Goal: Task Accomplishment & Management: Use online tool/utility

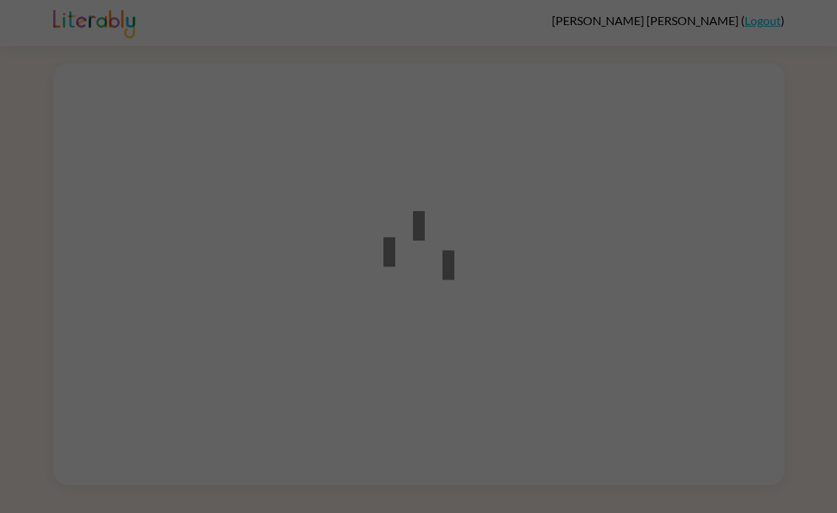
click at [480, 240] on div at bounding box center [418, 257] width 133 height 167
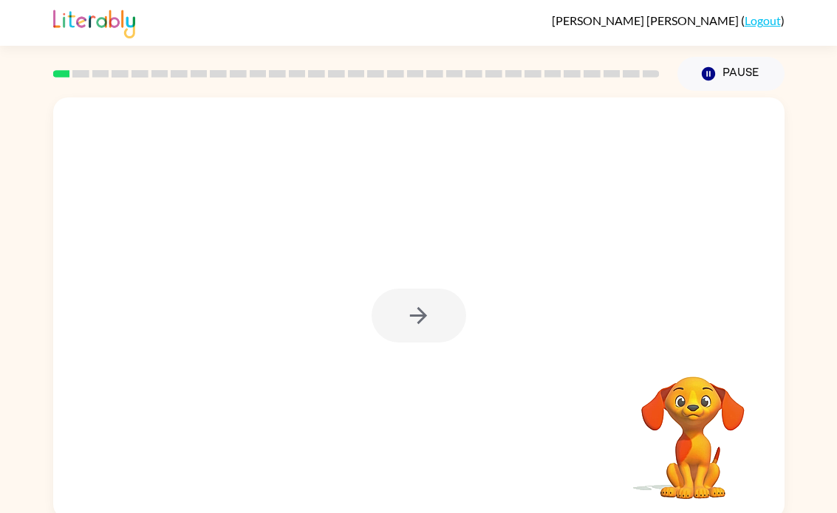
click at [423, 295] on div at bounding box center [419, 316] width 95 height 54
click at [510, 216] on div at bounding box center [418, 309] width 731 height 422
click at [524, 315] on div at bounding box center [418, 309] width 731 height 422
click at [527, 344] on div at bounding box center [418, 309] width 731 height 422
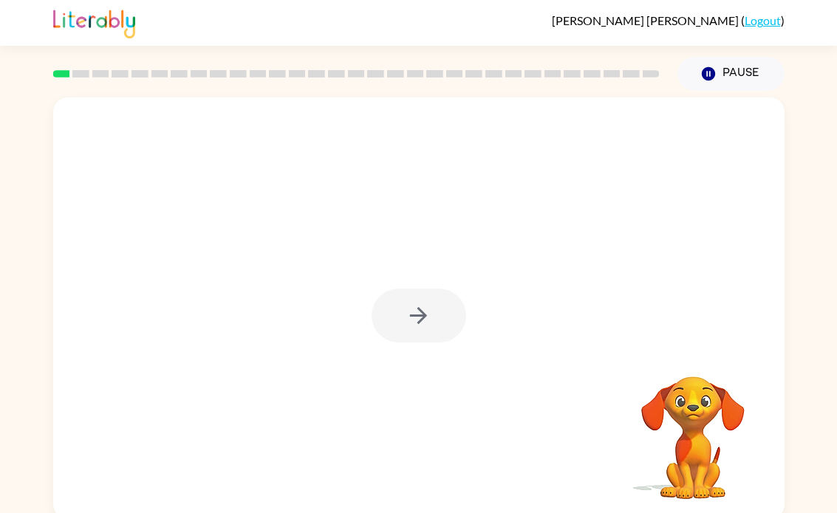
click at [462, 307] on div at bounding box center [419, 316] width 95 height 54
click at [448, 282] on div at bounding box center [418, 309] width 731 height 422
click at [408, 321] on icon "button" at bounding box center [419, 316] width 26 height 26
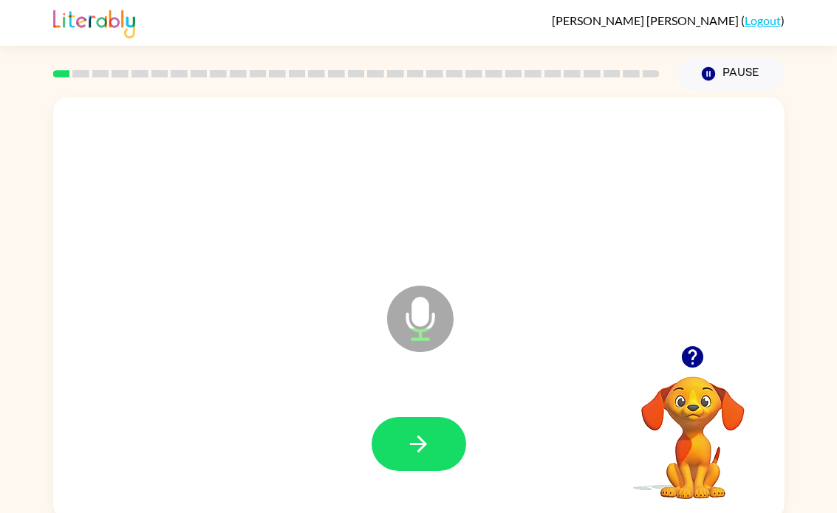
click at [419, 442] on icon "button" at bounding box center [419, 444] width 26 height 26
click at [422, 438] on icon "button" at bounding box center [419, 444] width 26 height 26
click at [430, 421] on button "button" at bounding box center [419, 444] width 95 height 54
click at [413, 420] on button "button" at bounding box center [419, 444] width 95 height 54
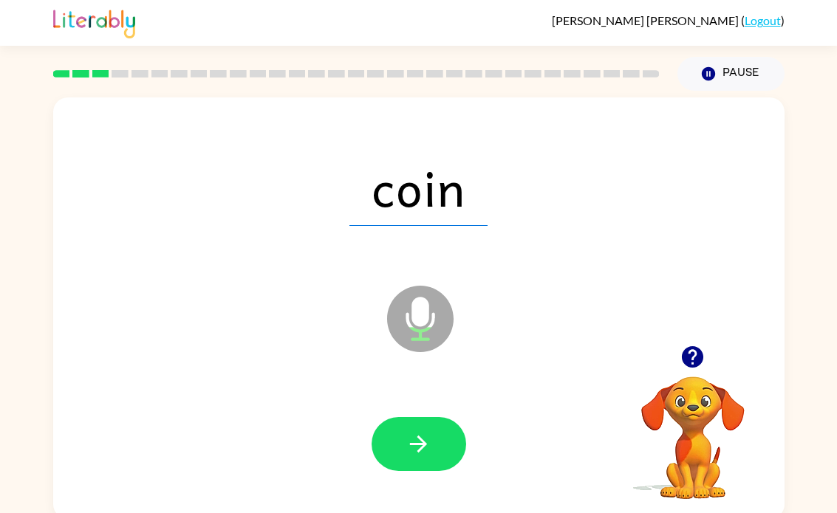
click at [425, 439] on icon "button" at bounding box center [419, 444] width 26 height 26
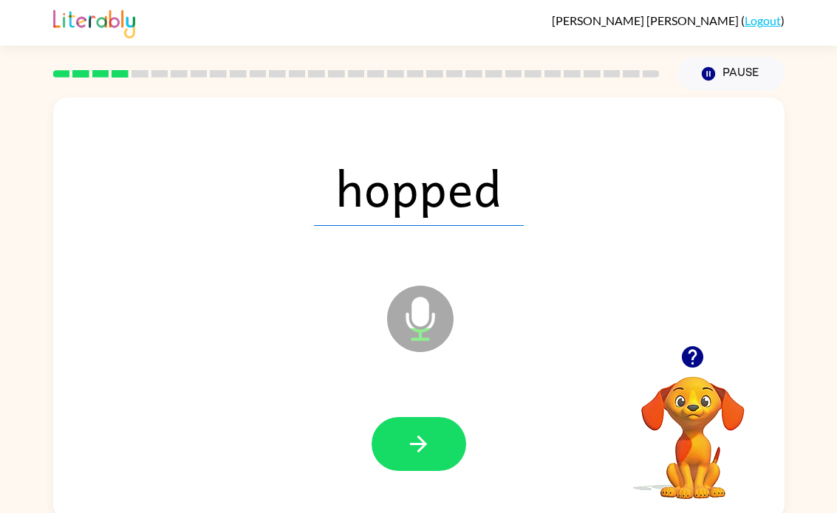
click at [417, 427] on button "button" at bounding box center [419, 444] width 95 height 54
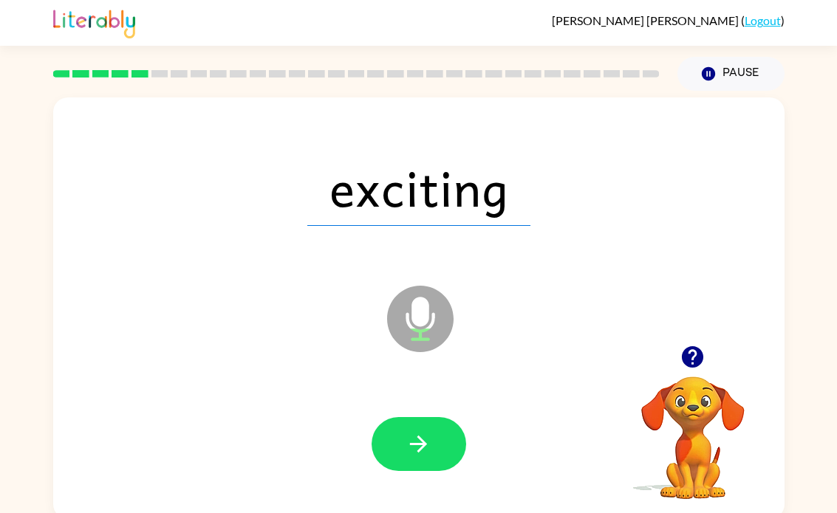
click at [406, 448] on icon "button" at bounding box center [419, 444] width 26 height 26
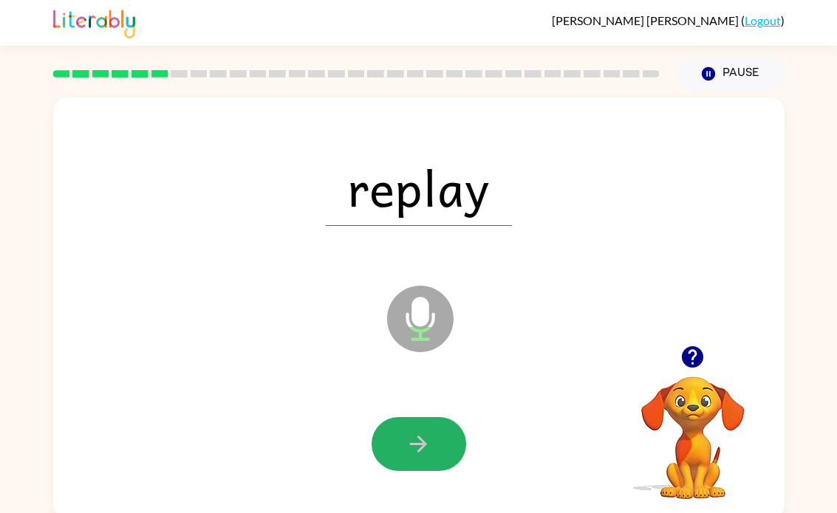
click at [425, 428] on button "button" at bounding box center [419, 444] width 95 height 54
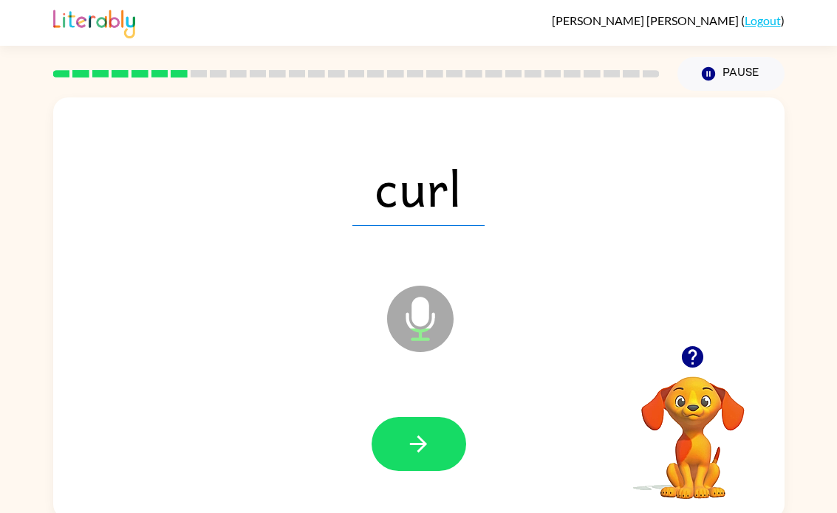
click at [380, 466] on div at bounding box center [419, 444] width 95 height 54
click at [425, 442] on icon "button" at bounding box center [418, 444] width 17 height 17
click at [411, 454] on icon "button" at bounding box center [419, 444] width 26 height 26
click at [415, 466] on button "button" at bounding box center [419, 444] width 95 height 54
click at [417, 451] on icon "button" at bounding box center [419, 444] width 26 height 26
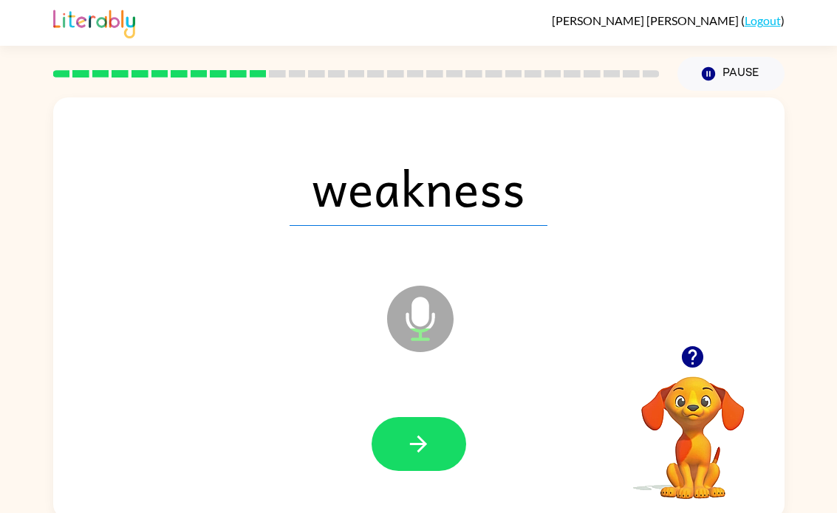
click at [428, 427] on button "button" at bounding box center [419, 444] width 95 height 54
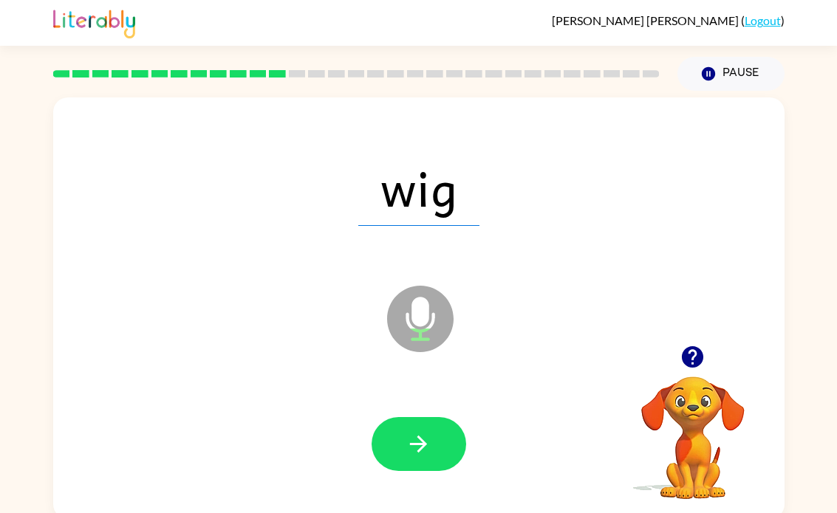
click at [426, 440] on icon "button" at bounding box center [419, 444] width 26 height 26
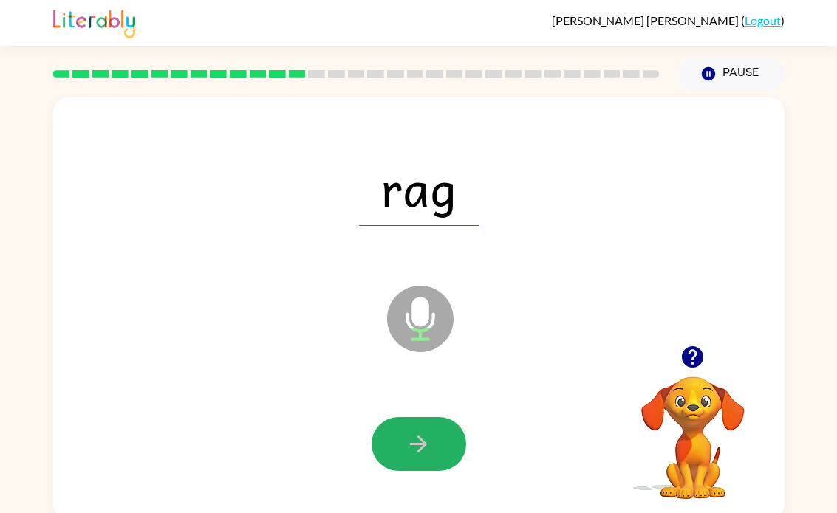
click at [423, 423] on button "button" at bounding box center [419, 444] width 95 height 54
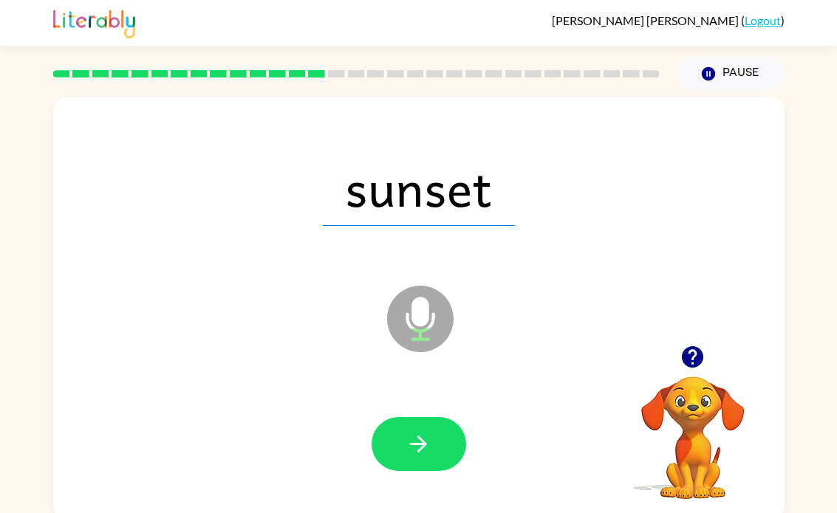
click at [420, 450] on icon "button" at bounding box center [418, 444] width 17 height 17
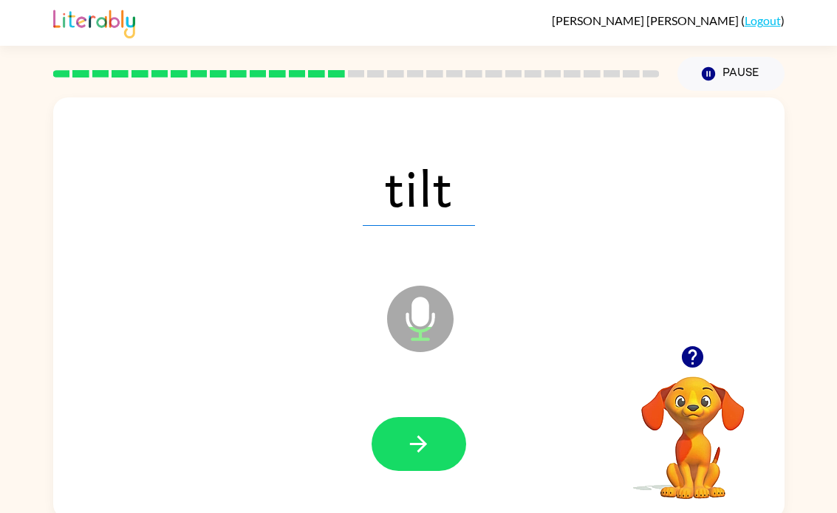
click at [418, 459] on button "button" at bounding box center [419, 444] width 95 height 54
click at [418, 436] on icon "button" at bounding box center [419, 444] width 26 height 26
click at [425, 440] on icon "button" at bounding box center [419, 444] width 26 height 26
click at [421, 447] on icon "button" at bounding box center [419, 444] width 26 height 26
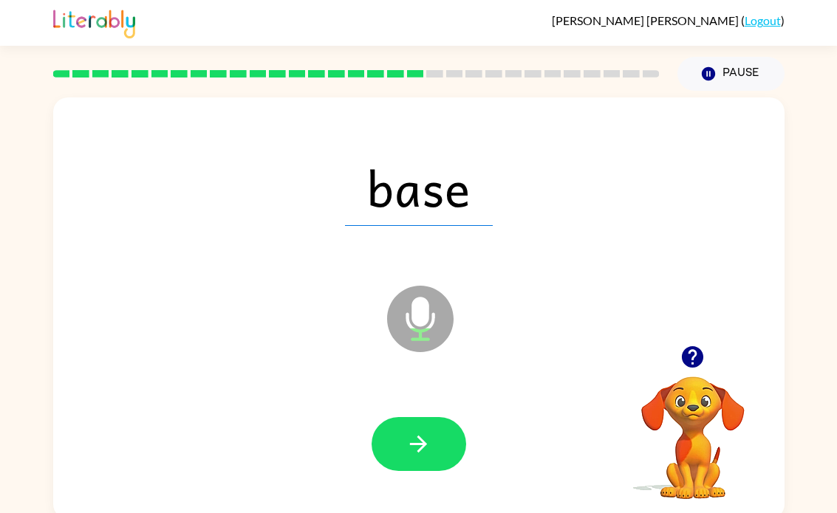
click at [410, 444] on icon "button" at bounding box center [419, 444] width 26 height 26
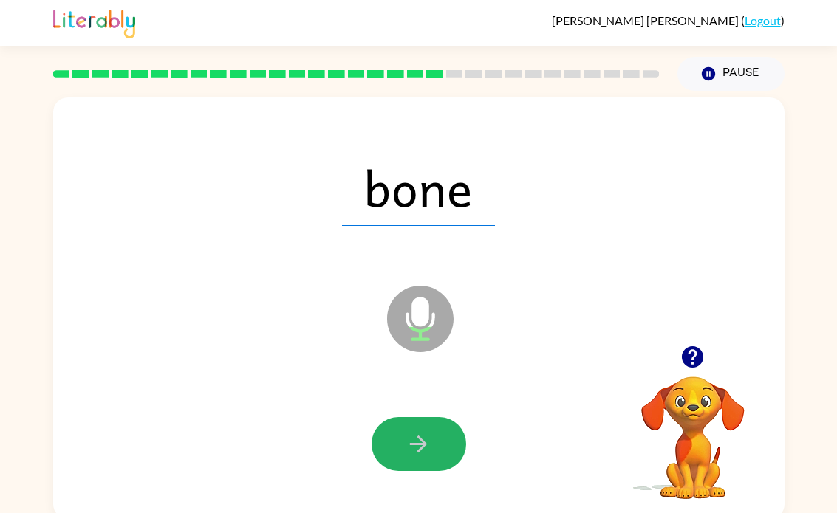
click at [407, 451] on icon "button" at bounding box center [419, 444] width 26 height 26
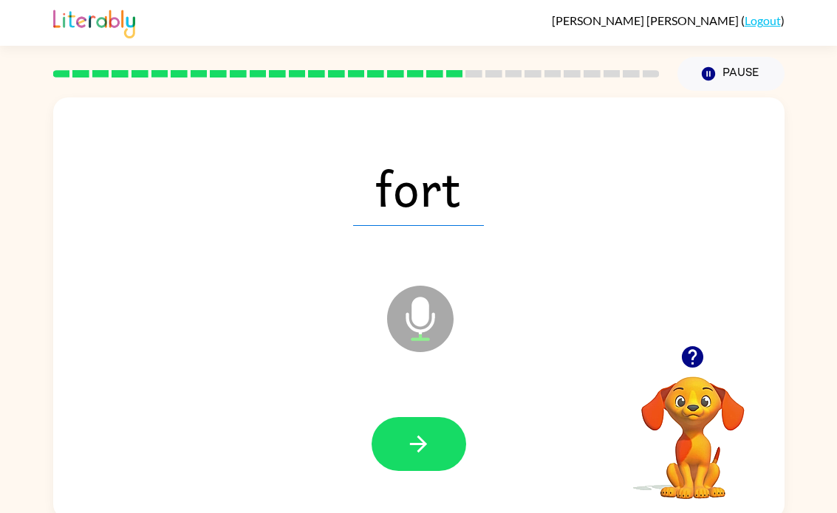
click at [434, 441] on button "button" at bounding box center [419, 444] width 95 height 54
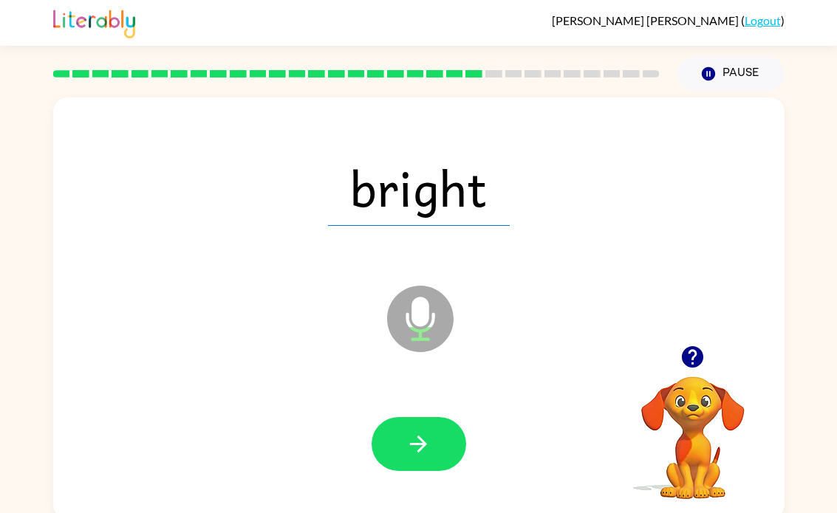
click at [397, 470] on button "button" at bounding box center [419, 444] width 95 height 54
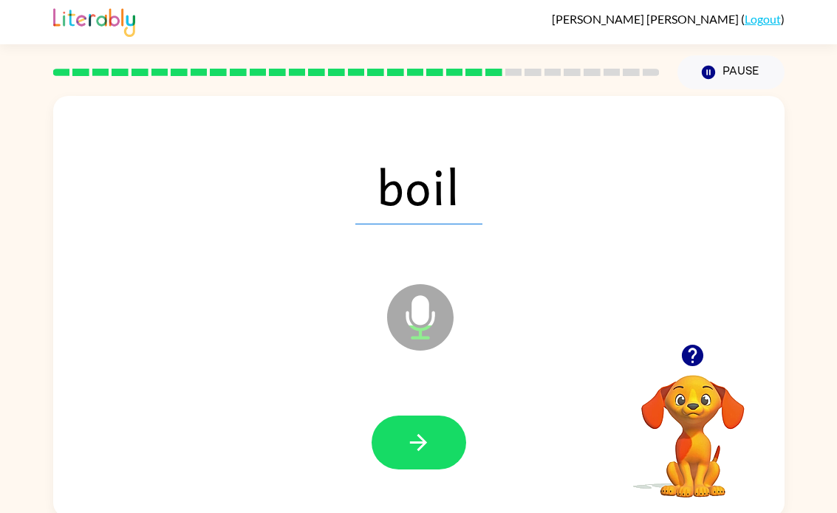
scroll to position [2, 0]
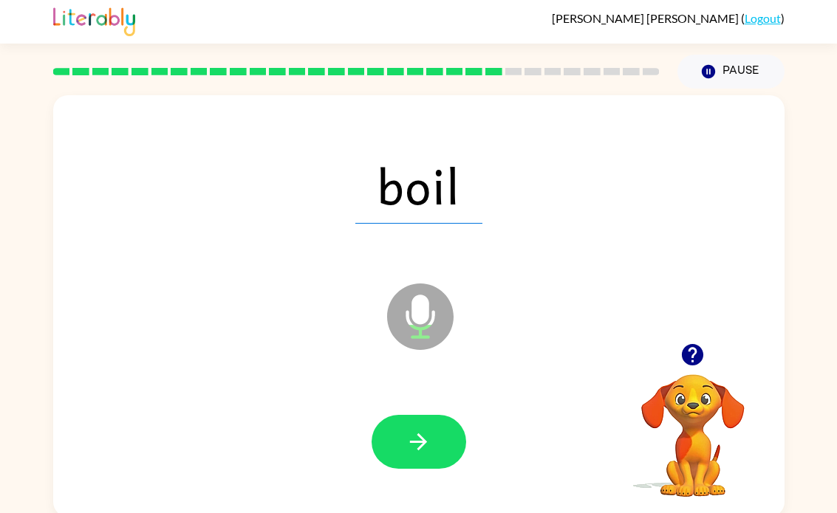
click at [414, 436] on icon "button" at bounding box center [419, 442] width 26 height 26
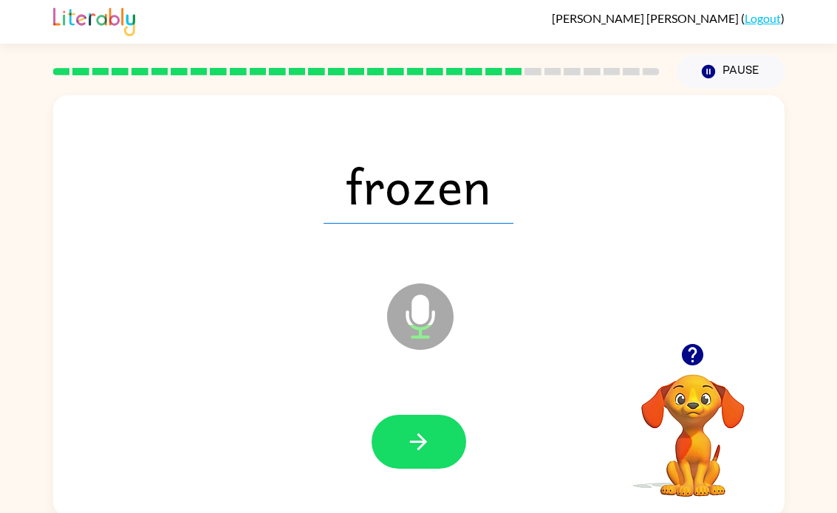
click at [421, 438] on icon "button" at bounding box center [418, 442] width 17 height 17
click at [427, 429] on icon "button" at bounding box center [419, 442] width 26 height 26
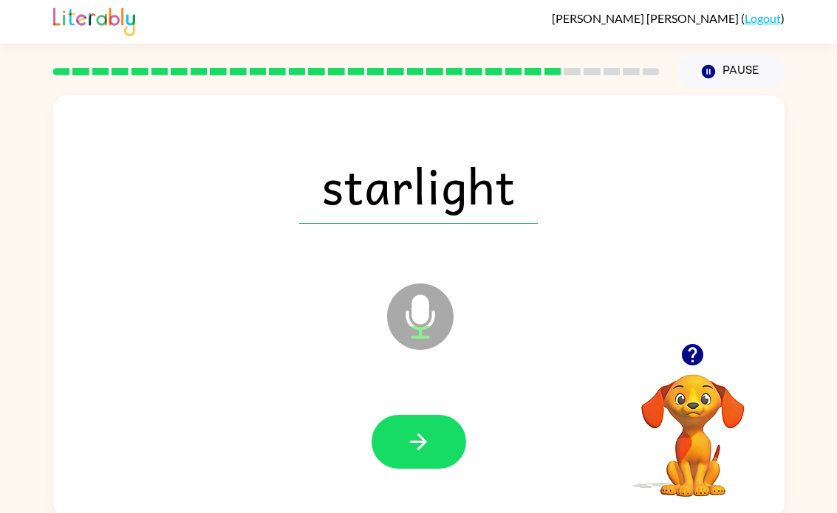
click at [426, 431] on icon "button" at bounding box center [419, 442] width 26 height 26
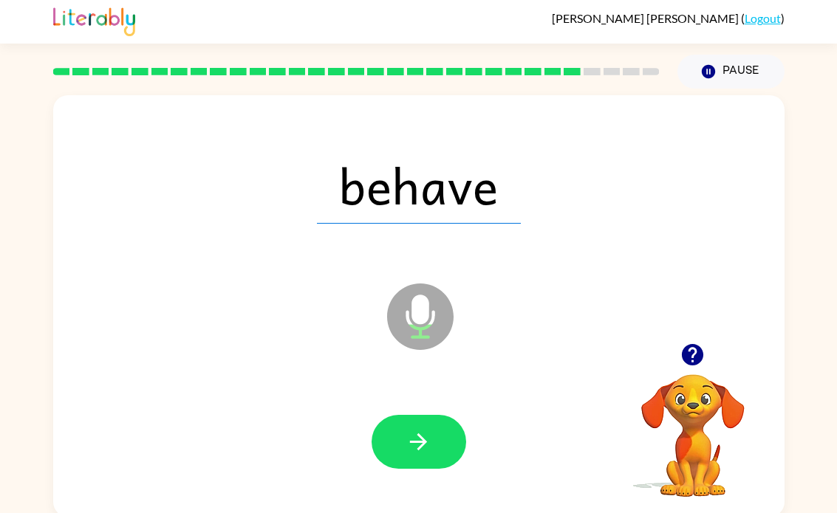
click at [414, 451] on icon "button" at bounding box center [419, 442] width 26 height 26
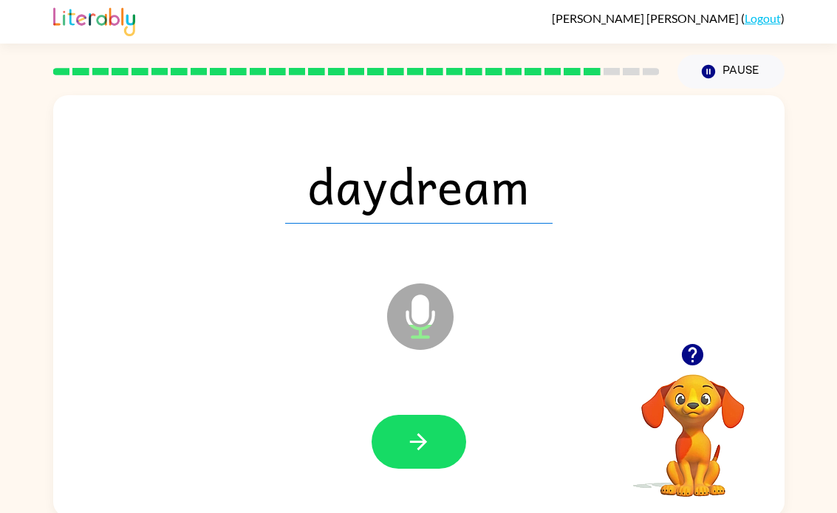
click at [419, 428] on button "button" at bounding box center [419, 442] width 95 height 54
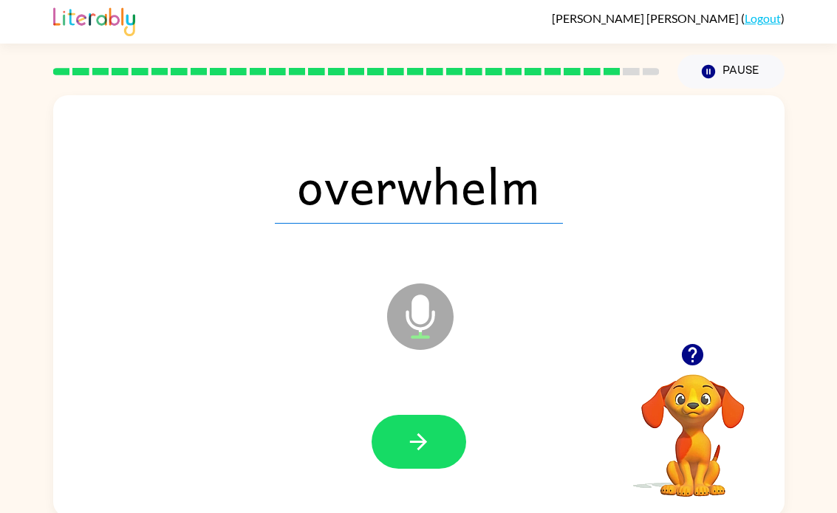
click at [423, 437] on icon "button" at bounding box center [419, 442] width 26 height 26
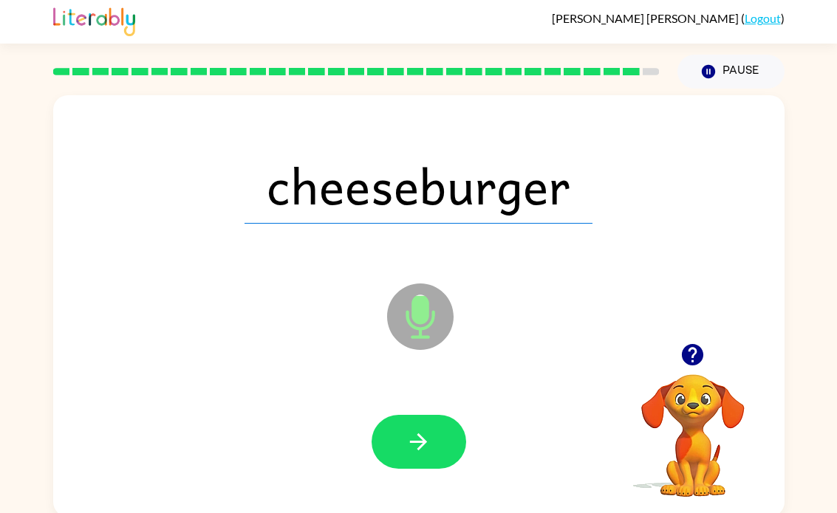
click at [423, 450] on icon "button" at bounding box center [419, 442] width 26 height 26
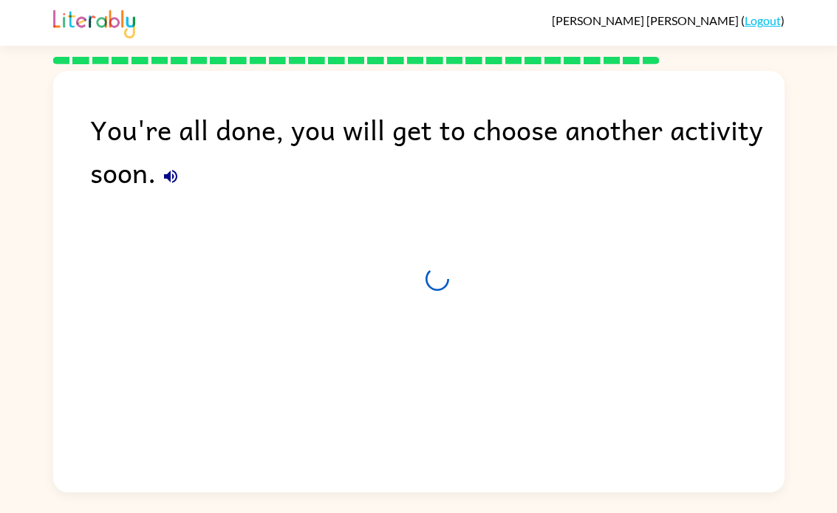
scroll to position [0, 0]
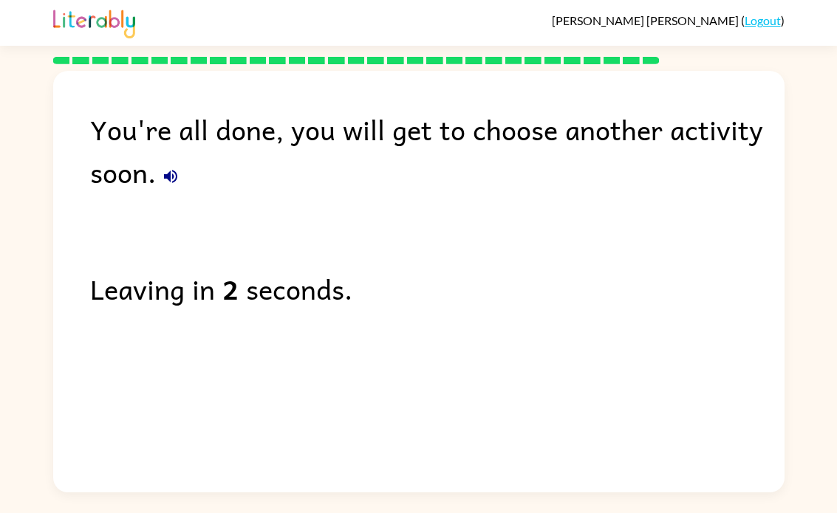
click at [165, 177] on icon "button" at bounding box center [170, 176] width 13 height 13
